Goal: Complete application form

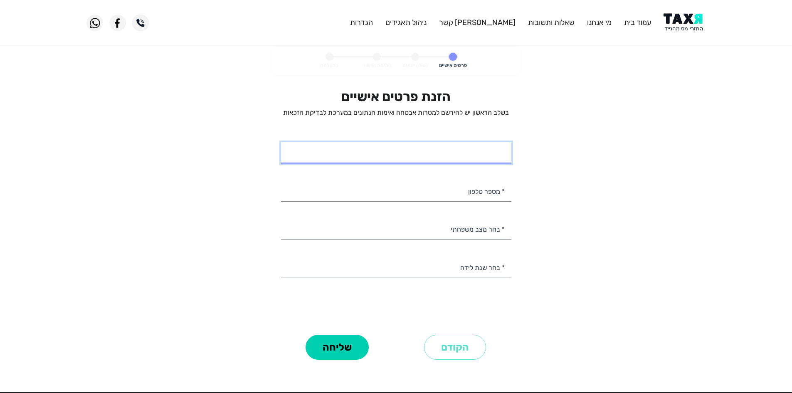
click at [471, 156] on input "* שם מלא" at bounding box center [396, 152] width 230 height 21
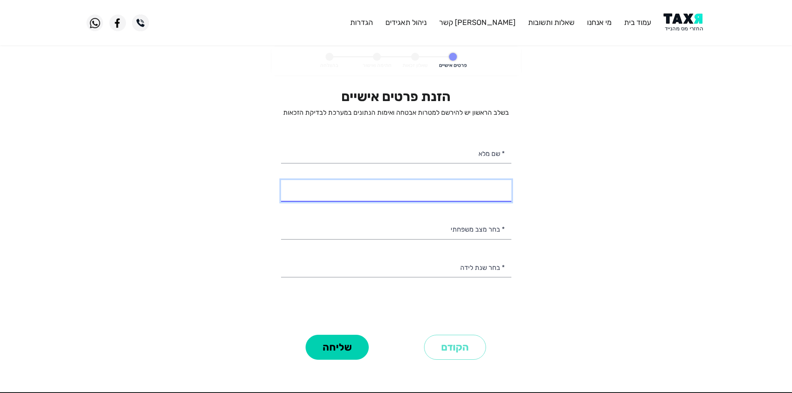
click at [477, 187] on input "* מספר טלפון" at bounding box center [396, 190] width 230 height 21
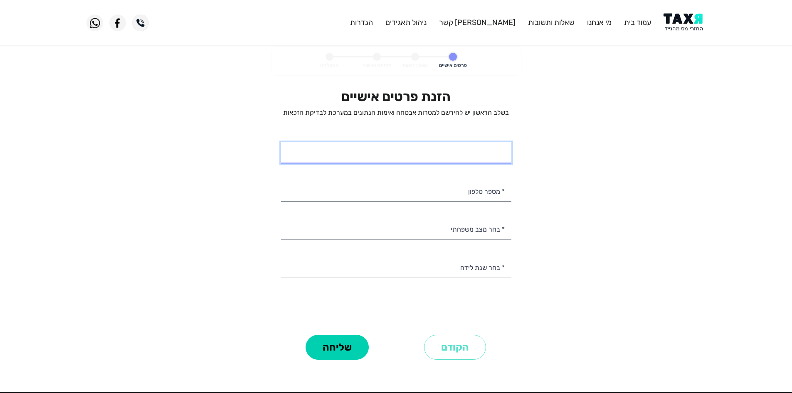
click at [481, 159] on input "* שם מלא" at bounding box center [396, 152] width 230 height 21
click at [479, 202] on div "הזנת פרטים אישיים בשלב הראשון יש להירשם למטרות אבטחה ואימות הנתונים במערכת לבדי…" at bounding box center [396, 211] width 230 height 244
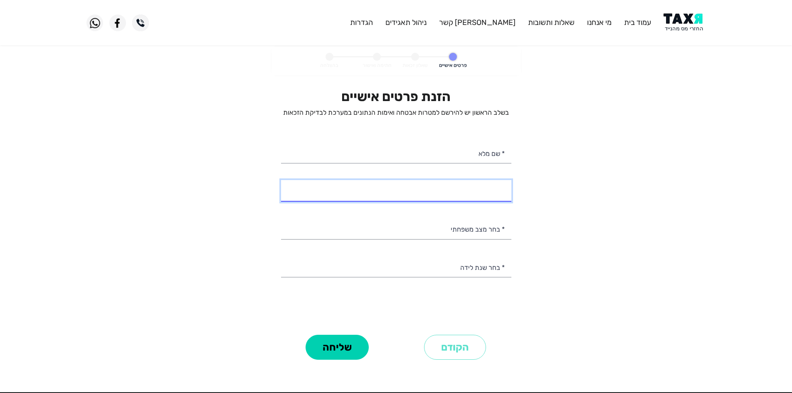
click at [478, 195] on input "* מספר טלפון" at bounding box center [396, 190] width 230 height 21
type input "054-3982777"
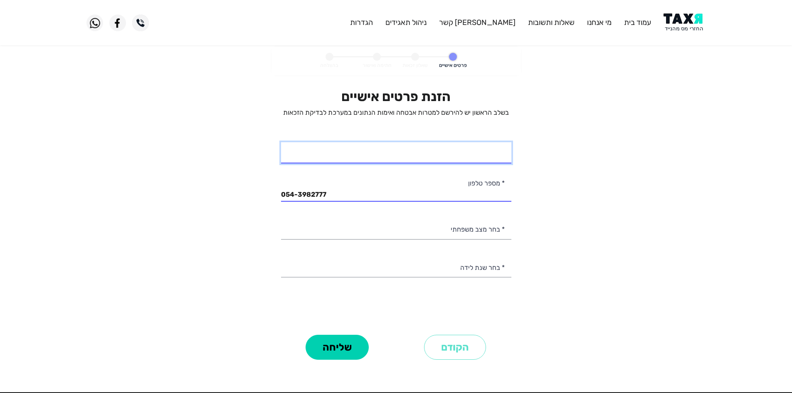
click at [485, 151] on input "* שם מלא" at bounding box center [396, 152] width 230 height 21
type input "[PERSON_NAME]"
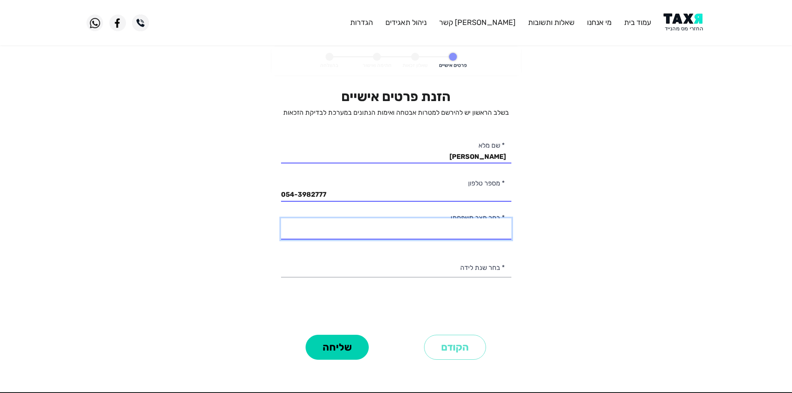
drag, startPoint x: 484, startPoint y: 234, endPoint x: 478, endPoint y: 234, distance: 6.3
click at [484, 234] on select "רווק/ה נשוי/[PERSON_NAME]/ה אלמן/נה" at bounding box center [396, 228] width 230 height 21
select select "1: Single"
click at [281, 218] on select "רווק/ה נשוי/[PERSON_NAME]/ה אלמן/נה" at bounding box center [396, 228] width 230 height 21
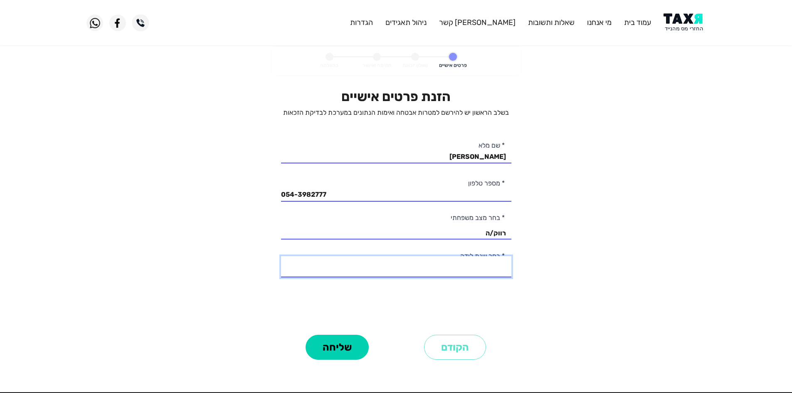
drag, startPoint x: 490, startPoint y: 265, endPoint x: 511, endPoint y: 275, distance: 23.2
click at [490, 265] on select "2003 2002 2001 2000 1999 1998 1997 1996 1995 1994 1993 1992 1991 1990 1989 1988…" at bounding box center [396, 266] width 230 height 21
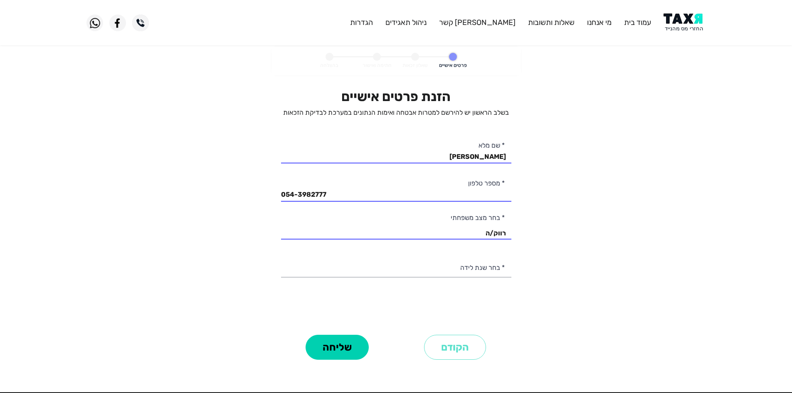
click at [704, 217] on personal-details "פרטים אישיים שאלון זכאות חתימה ואישור בהצלחה הזנת פרטים אישיים בשלב הראשון יש ל…" at bounding box center [396, 216] width 792 height 339
click at [477, 253] on div "הזנת פרטים אישיים בשלב הראשון יש להירשם למטרות אבטחה ואימות הנתונים במערכת לבדי…" at bounding box center [396, 211] width 230 height 244
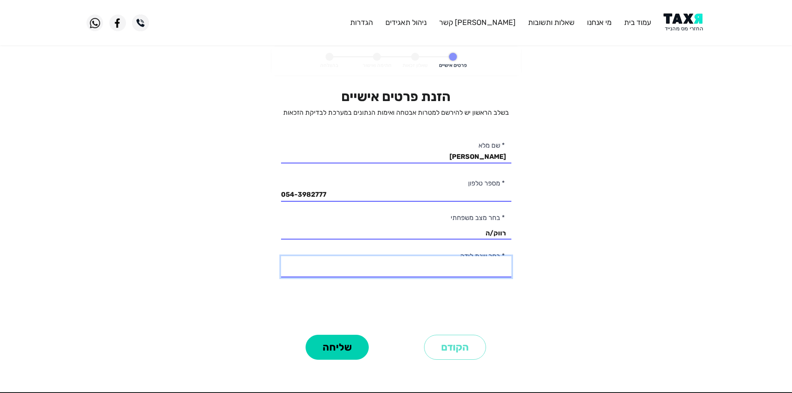
click at [480, 271] on select "2003 2002 2001 2000 1999 1998 1997 1996 1995 1994 1993 1992 1991 1990 1989 1988…" at bounding box center [396, 266] width 230 height 21
select select "4: 2000"
click at [281, 256] on select "2003 2002 2001 2000 1999 1998 1997 1996 1995 1994 1993 1992 1991 1990 1989 1988…" at bounding box center [396, 266] width 230 height 21
click at [352, 344] on button "שליחה" at bounding box center [336, 347] width 63 height 25
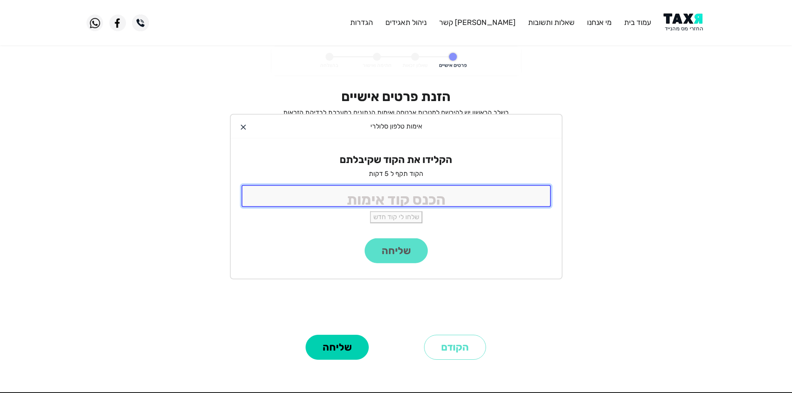
click at [514, 192] on input "tel" at bounding box center [395, 196] width 309 height 22
type input "9988"
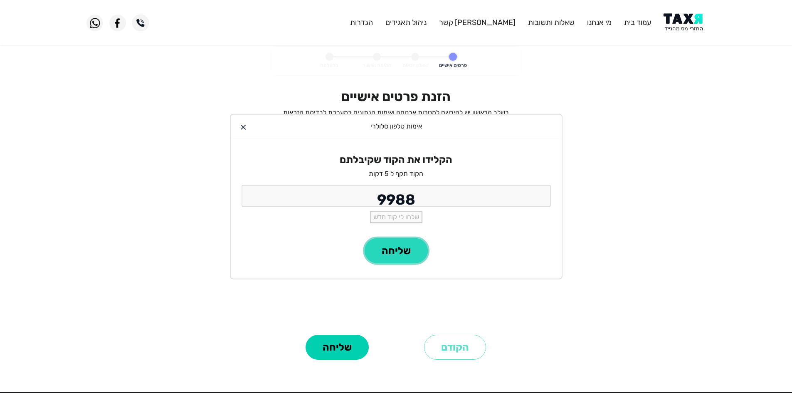
click at [386, 253] on button "שליחה" at bounding box center [395, 250] width 63 height 25
